Goal: Answer question/provide support

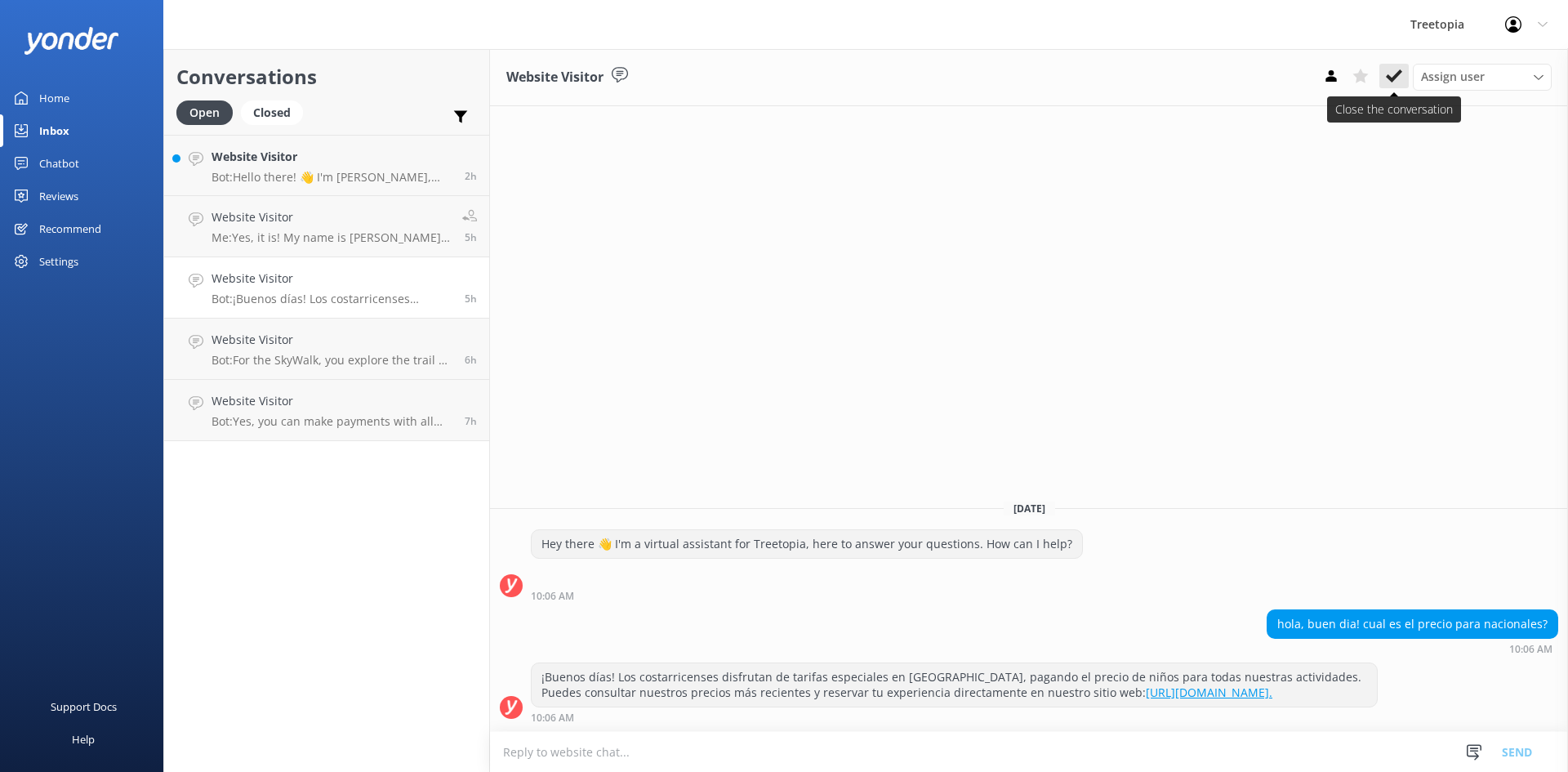
drag, startPoint x: 1412, startPoint y: 62, endPoint x: 1381, endPoint y: 72, distance: 32.6
click at [1406, 64] on div "Website Visitor Assign user [PERSON_NAME] Customer Support [PERSON_NAME]" at bounding box center [1029, 77] width 1078 height 57
click at [1381, 72] on button at bounding box center [1395, 76] width 30 height 25
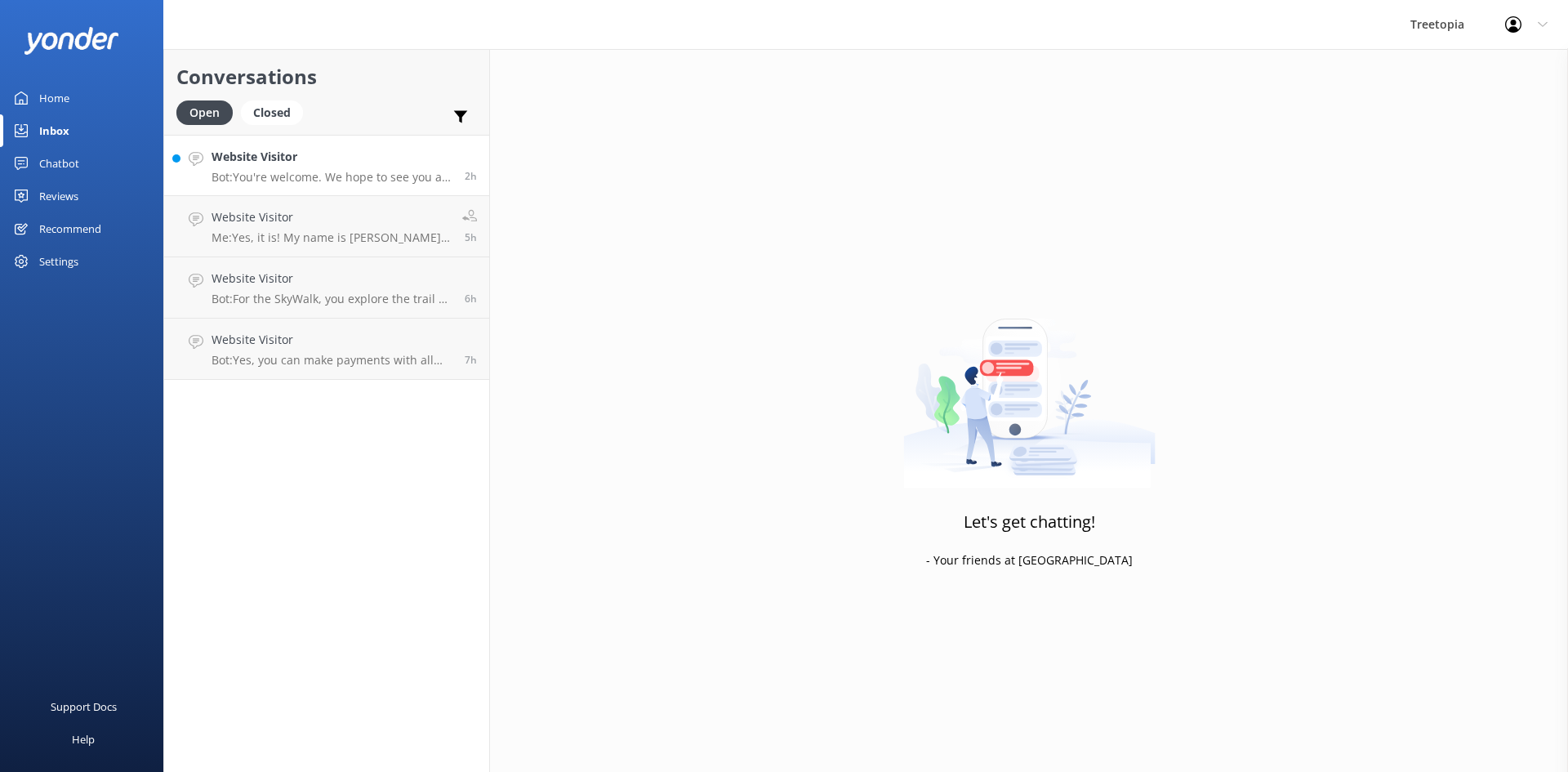
click at [352, 173] on p "Bot: You're welcome. We hope to see you at [GEOGRAPHIC_DATA] soon!" at bounding box center [332, 178] width 241 height 15
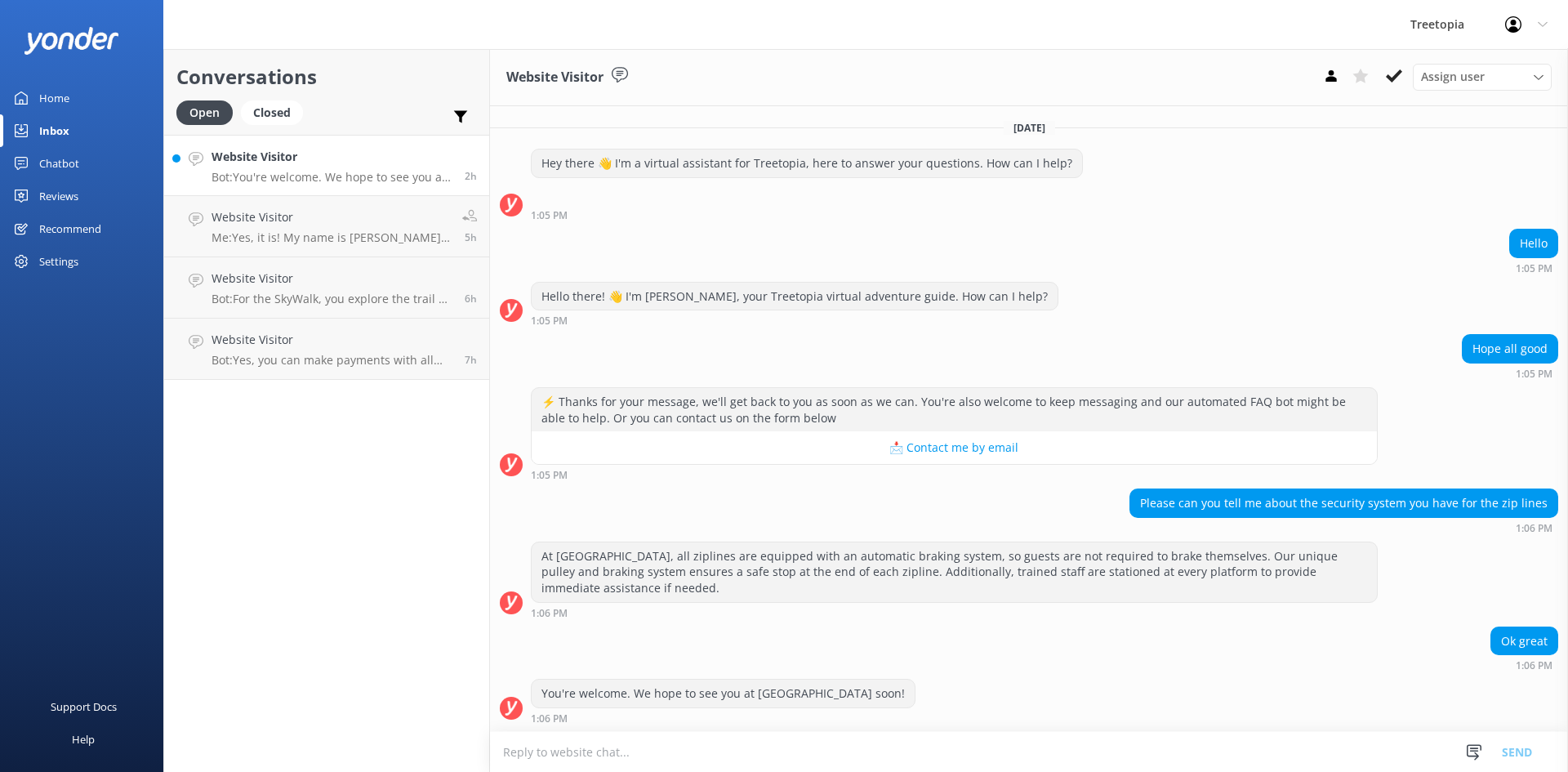
scroll to position [1, 0]
click at [1388, 76] on use at bounding box center [1395, 76] width 17 height 13
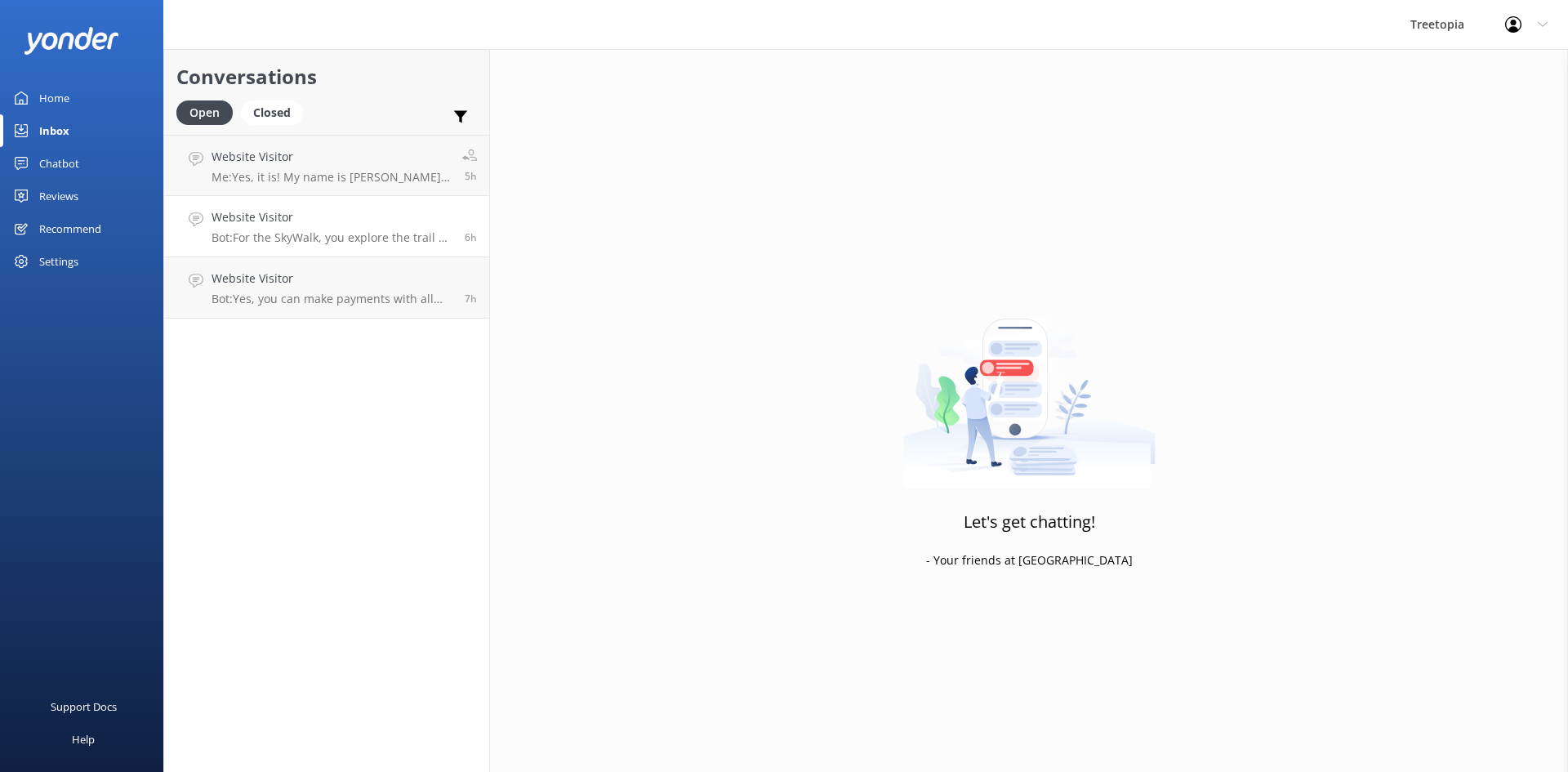
click at [278, 218] on h4 "Website Visitor" at bounding box center [332, 217] width 241 height 18
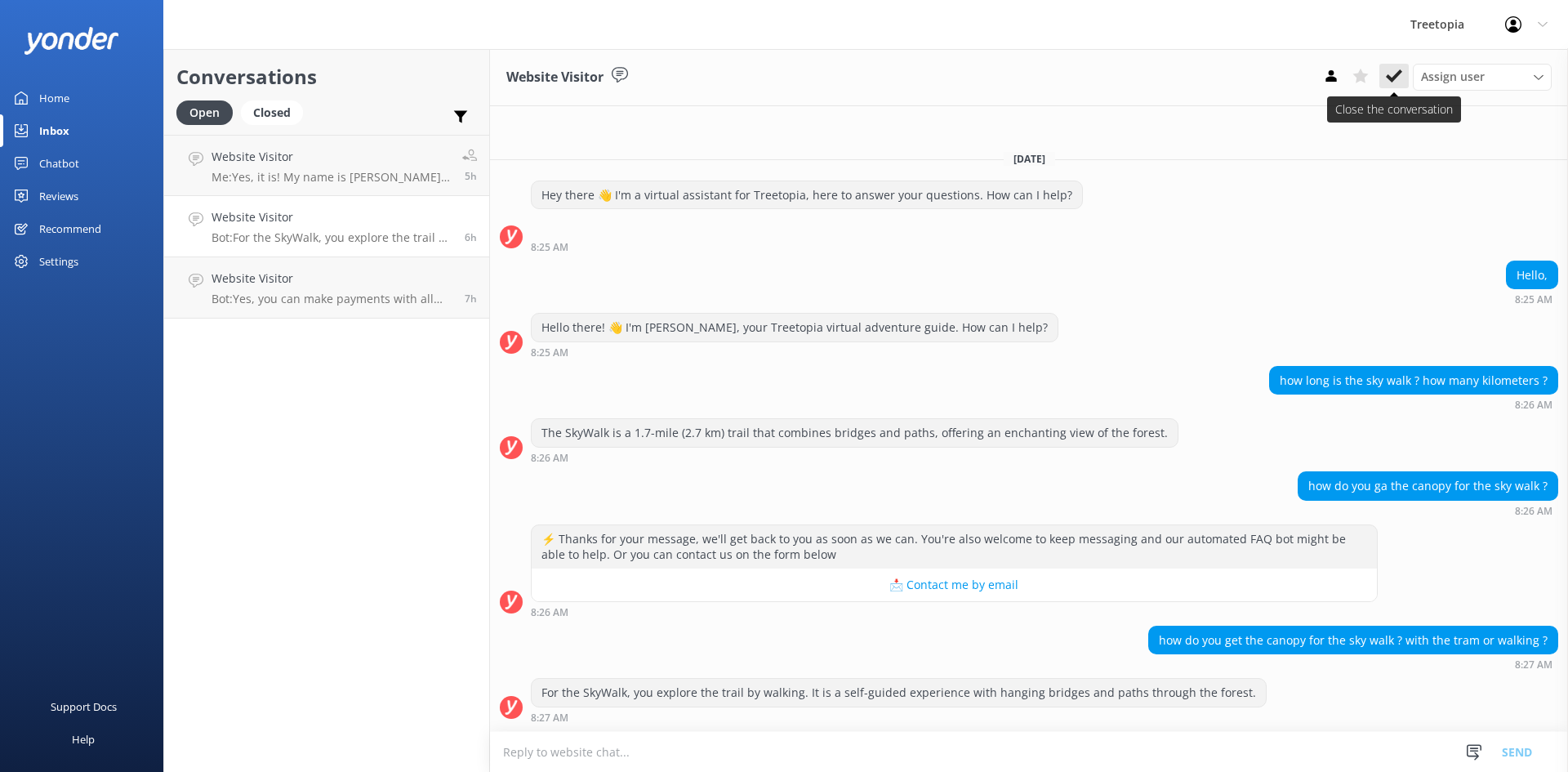
click at [1386, 74] on icon at bounding box center [1395, 76] width 17 height 17
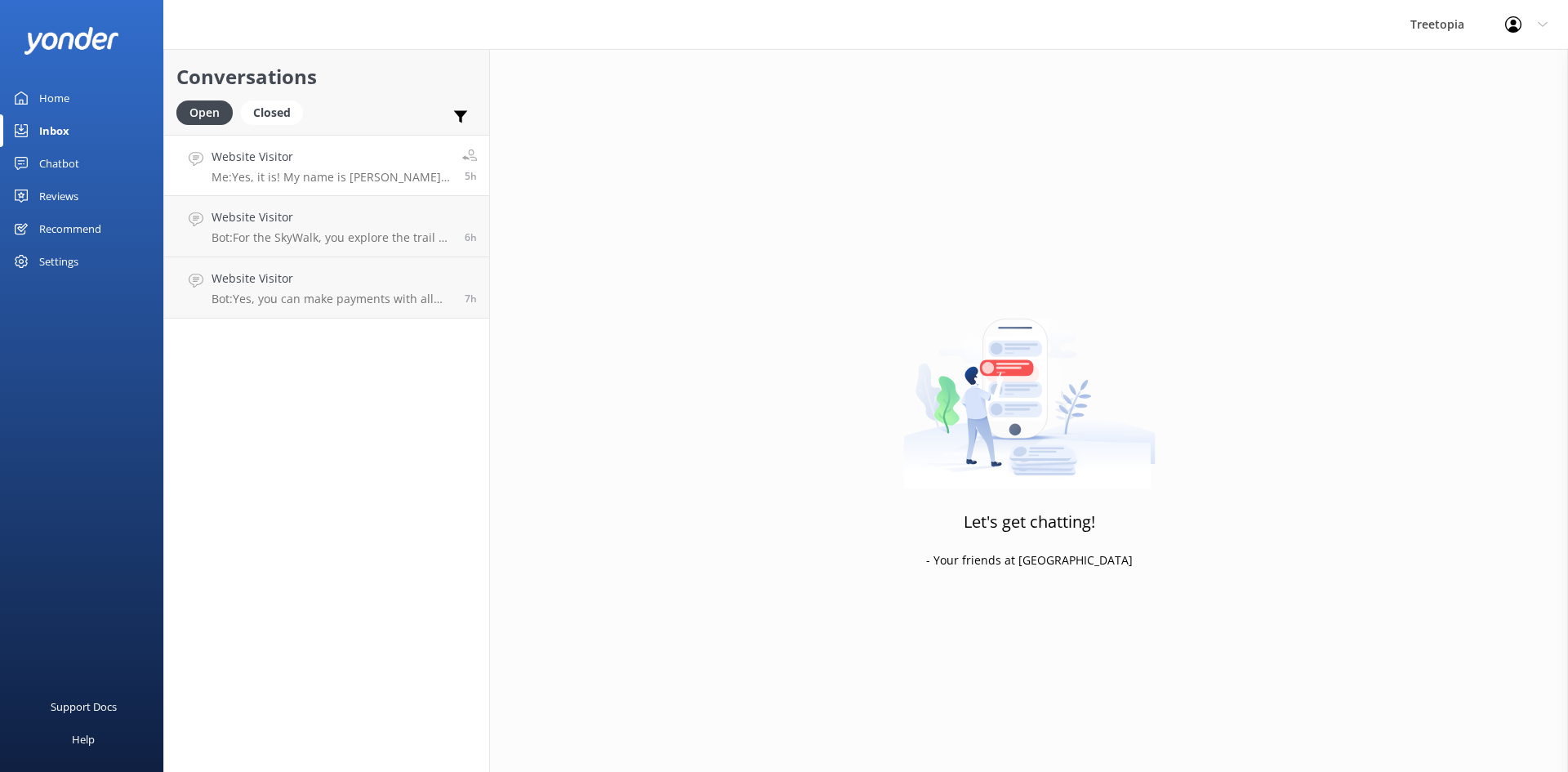
click at [385, 164] on h4 "Website Visitor" at bounding box center [330, 157] width 239 height 18
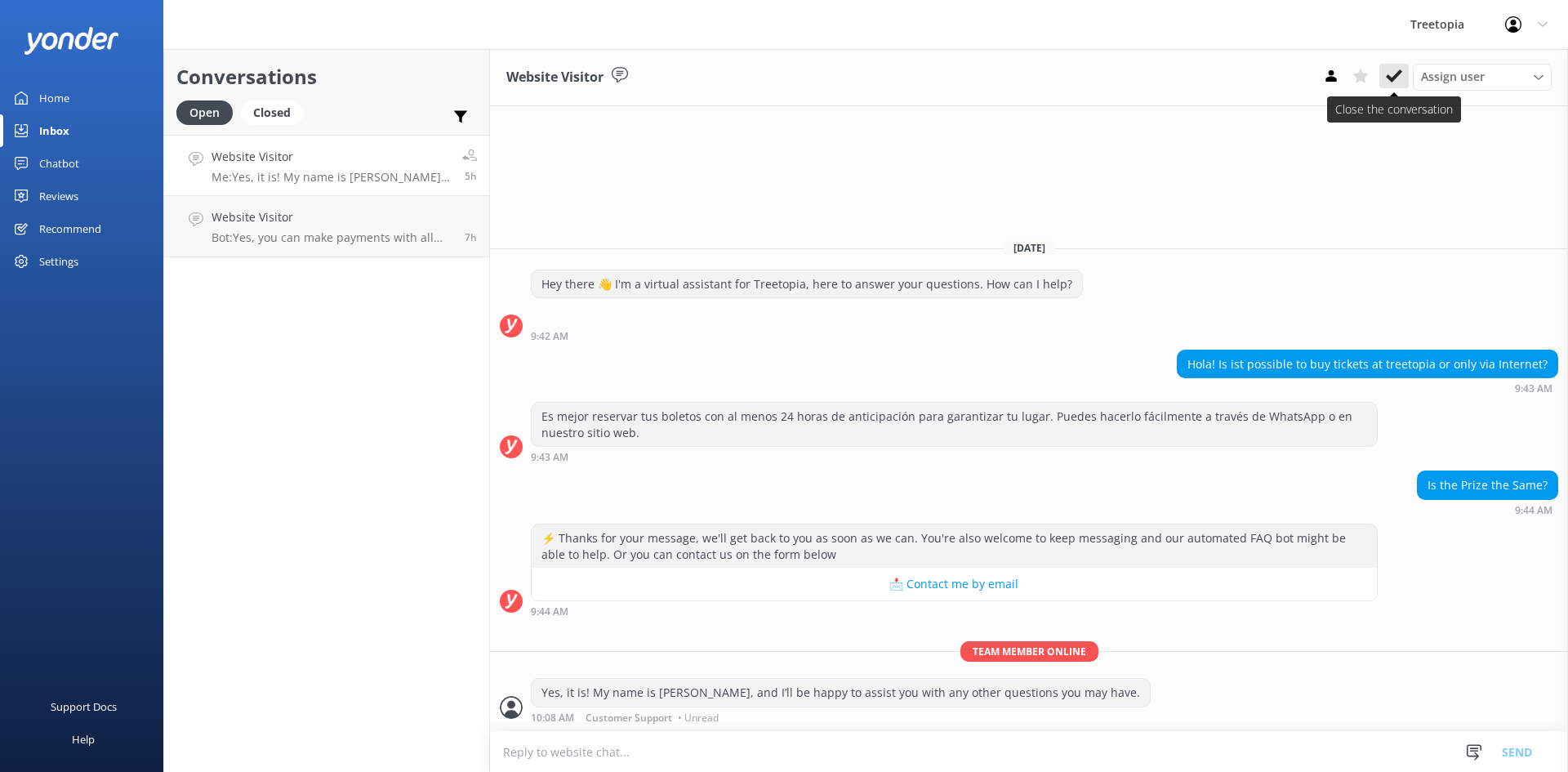
click at [1381, 76] on button at bounding box center [1395, 76] width 30 height 25
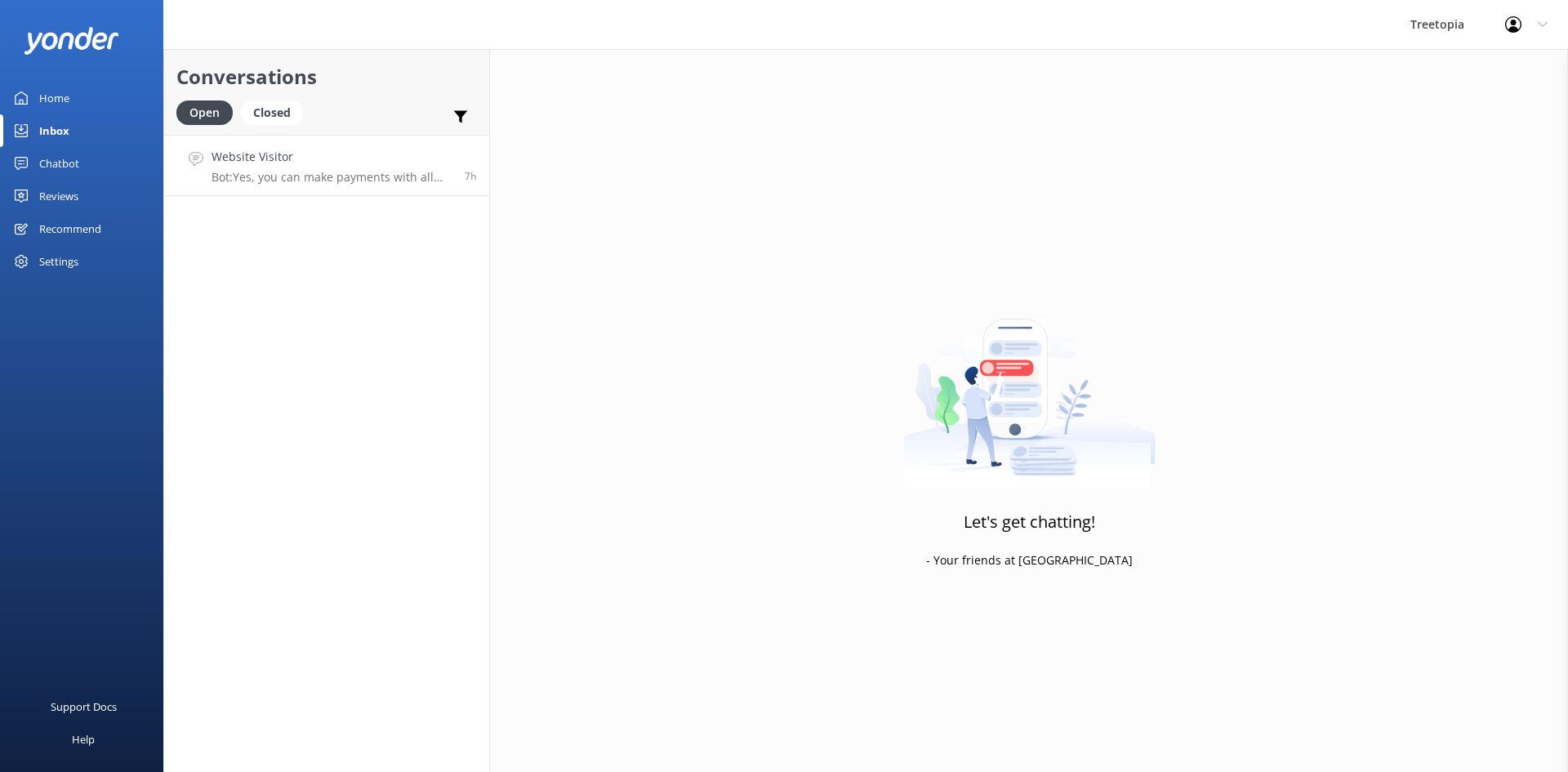
click at [328, 171] on p "Bot: Yes, you can make payments with all major credit and debit cards." at bounding box center [332, 178] width 241 height 15
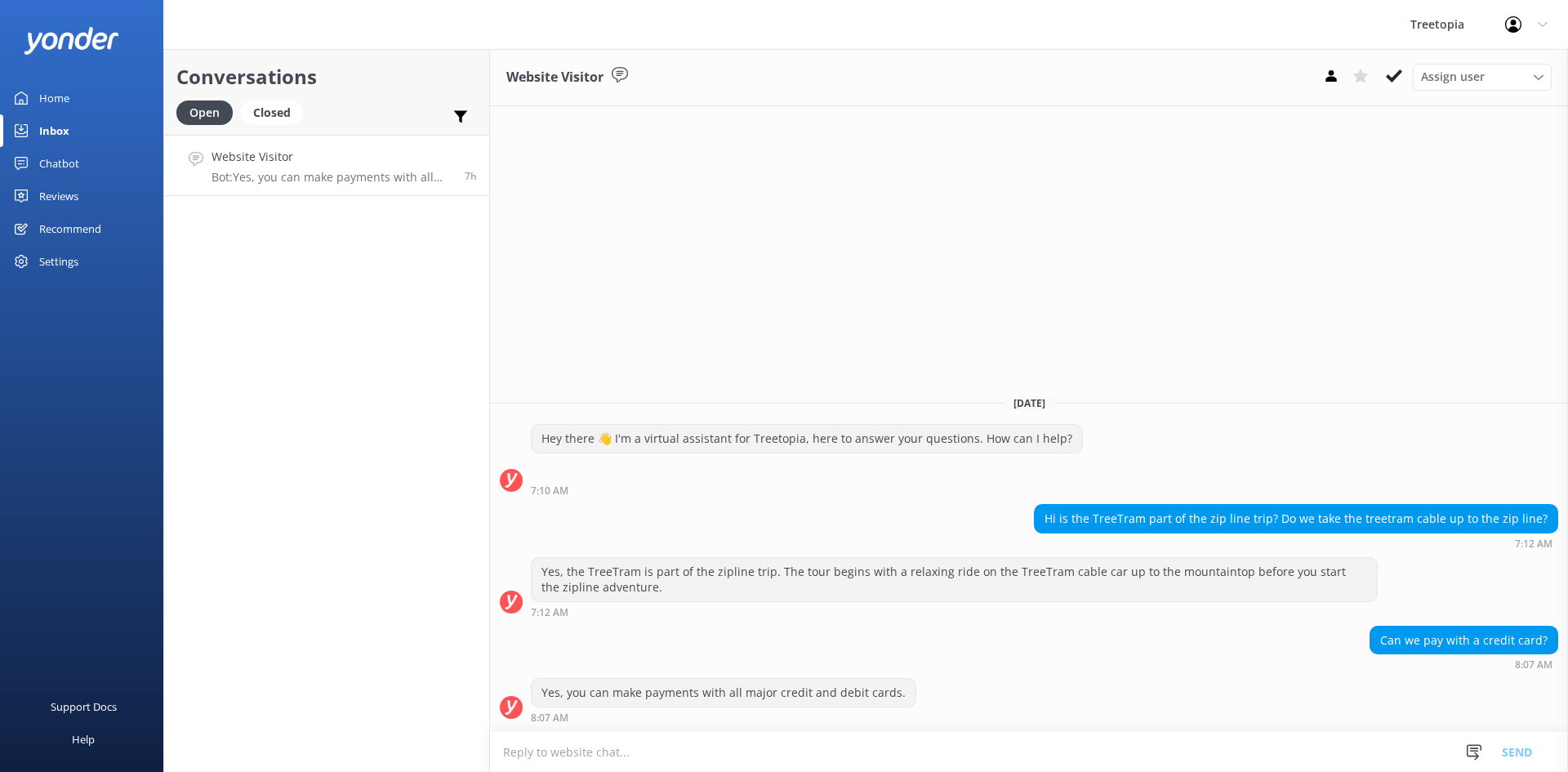
click at [1411, 78] on div "Assign user [PERSON_NAME] Customer Support [PERSON_NAME]" at bounding box center [1433, 77] width 235 height 26
click at [1386, 79] on icon at bounding box center [1395, 76] width 17 height 17
